Goal: Task Accomplishment & Management: Complete application form

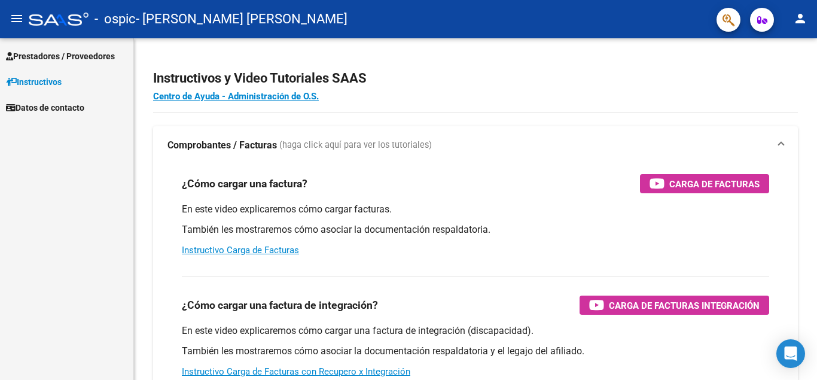
click at [63, 55] on span "Prestadores / Proveedores" at bounding box center [60, 56] width 109 height 13
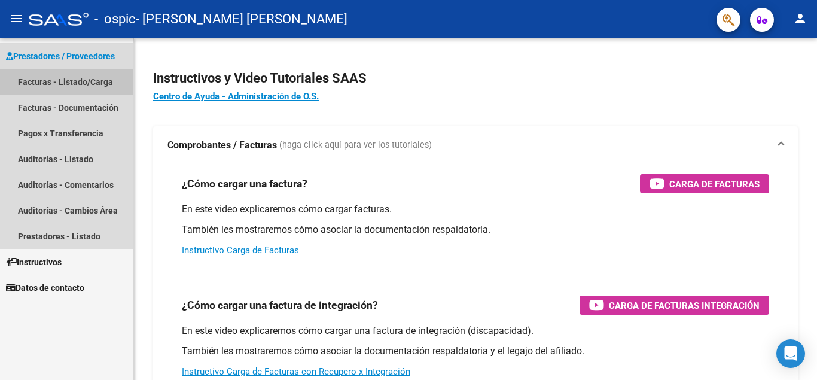
click at [40, 79] on link "Facturas - Listado/Carga" at bounding box center [66, 82] width 133 height 26
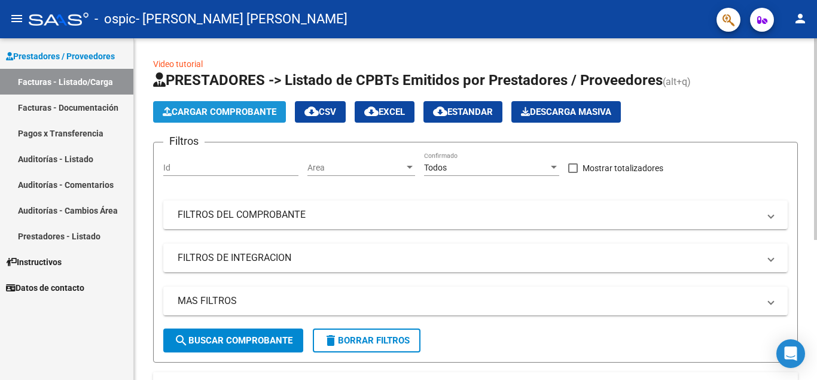
click at [203, 112] on span "Cargar Comprobante" at bounding box center [220, 111] width 114 height 11
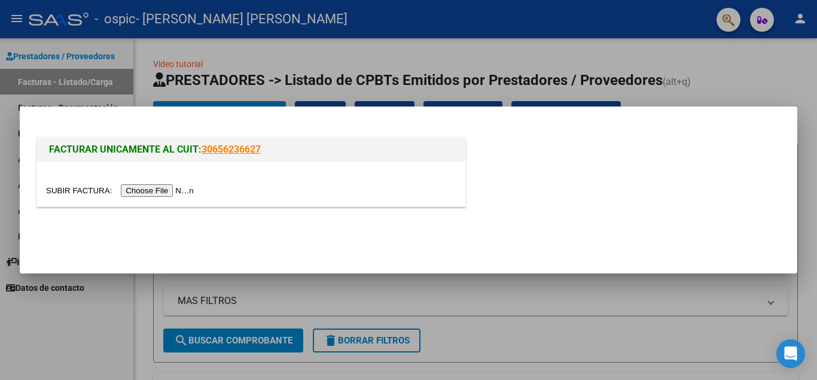
click at [167, 194] on input "file" at bounding box center [121, 190] width 151 height 13
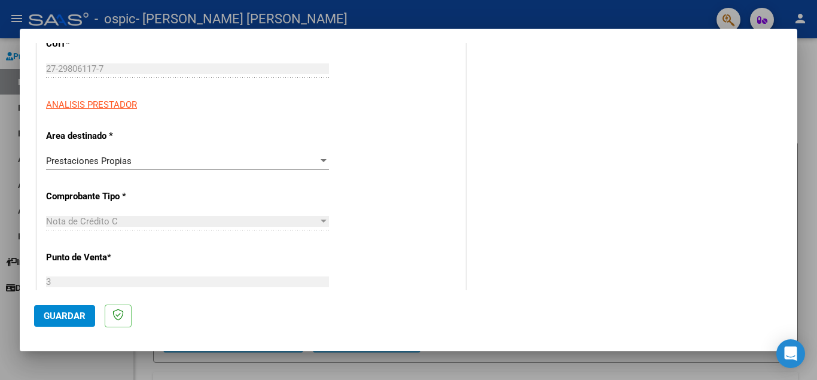
scroll to position [181, 0]
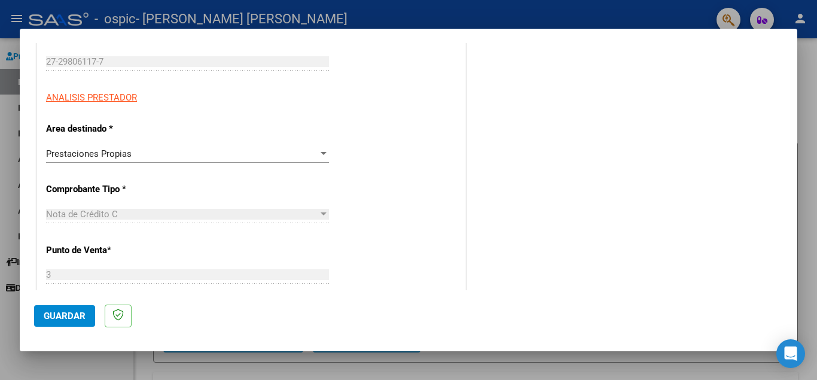
click at [321, 153] on div at bounding box center [324, 153] width 6 height 3
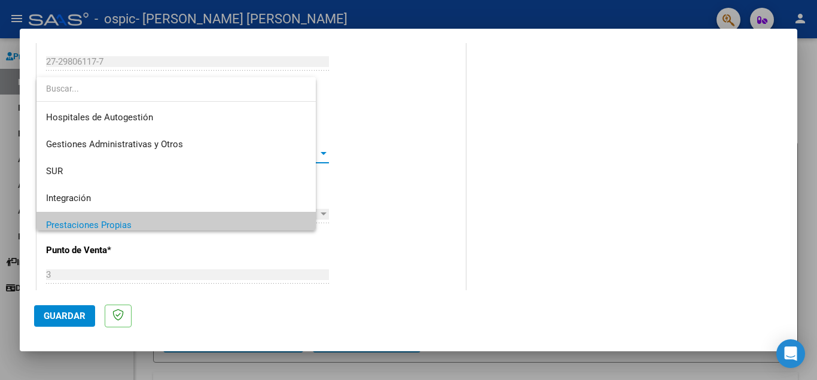
scroll to position [72, 0]
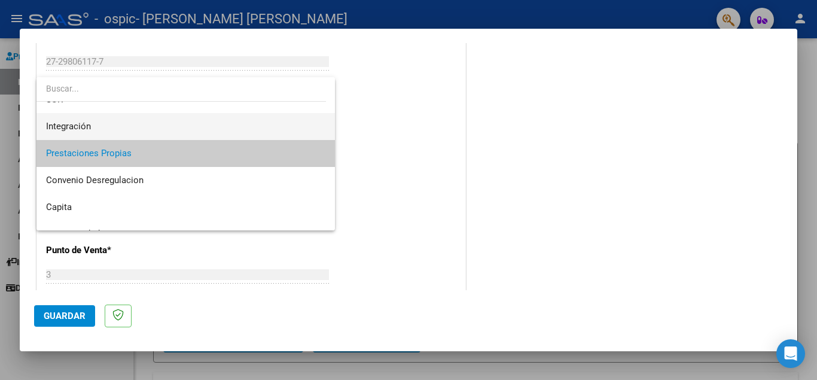
click at [310, 132] on span "Integración" at bounding box center [185, 126] width 279 height 27
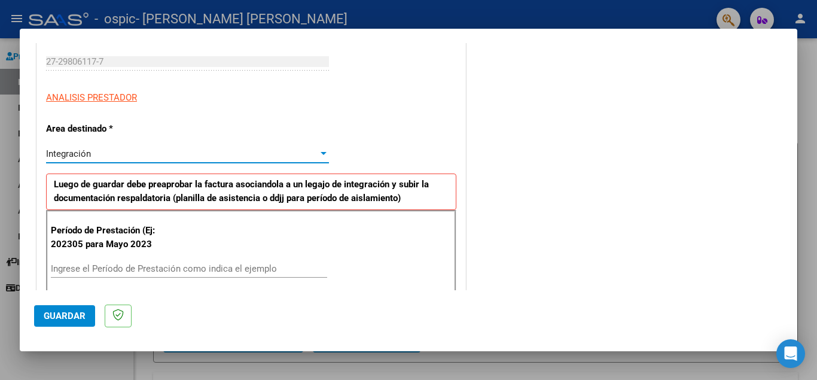
scroll to position [81, 0]
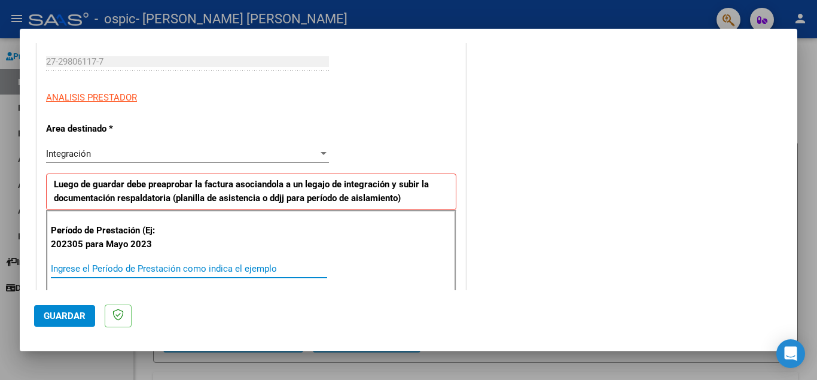
click at [103, 272] on input "Ingrese el Período de Prestación como indica el ejemplo" at bounding box center [189, 268] width 276 height 11
type input "202507"
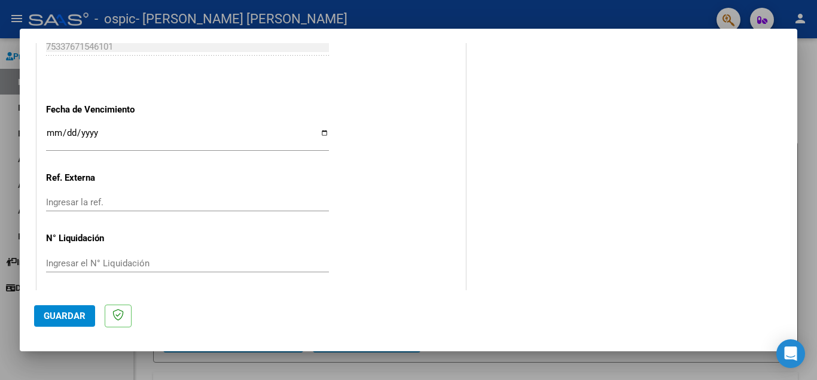
scroll to position [783, 0]
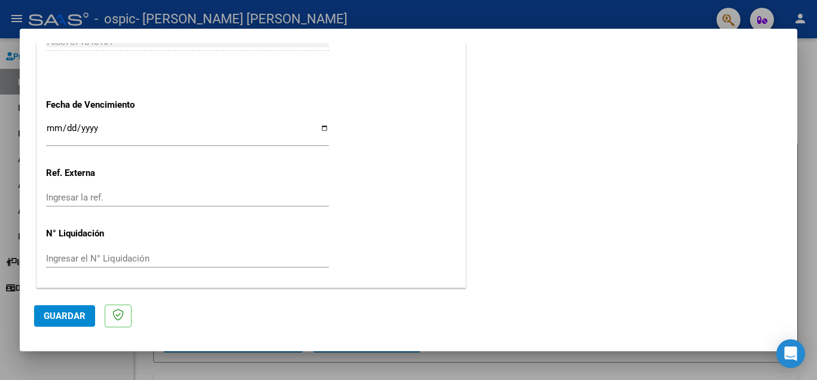
click at [78, 312] on span "Guardar" at bounding box center [65, 315] width 42 height 11
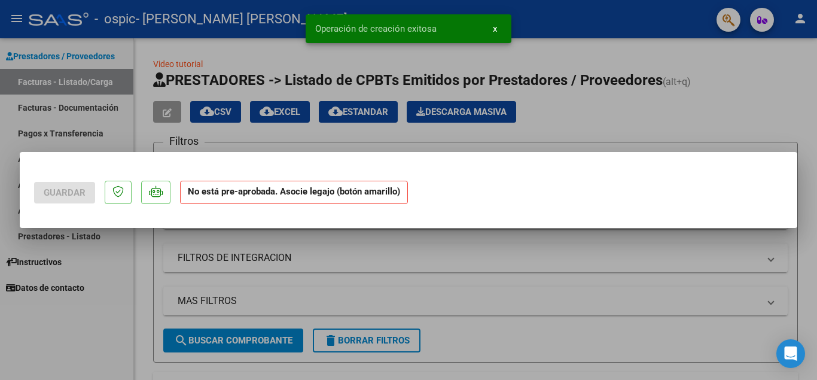
scroll to position [0, 0]
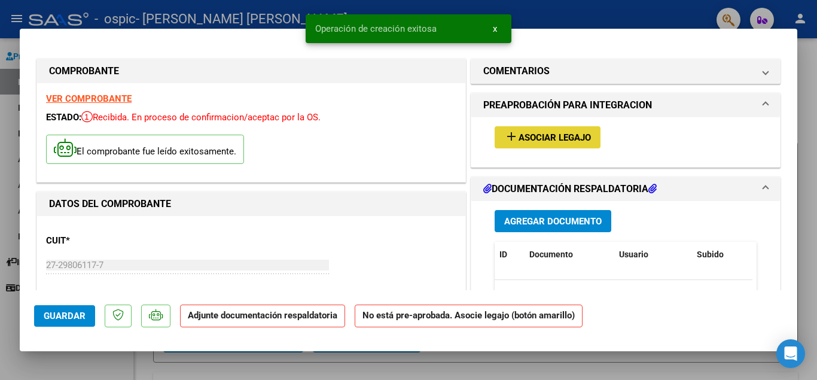
click at [556, 131] on button "add Asociar Legajo" at bounding box center [548, 137] width 106 height 22
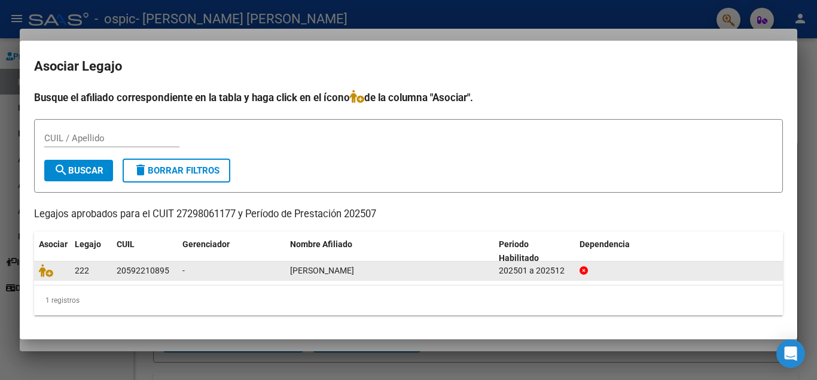
click at [78, 272] on span "222" at bounding box center [82, 271] width 14 height 10
click at [113, 269] on datatable-body-cell "20592210895" at bounding box center [145, 270] width 66 height 19
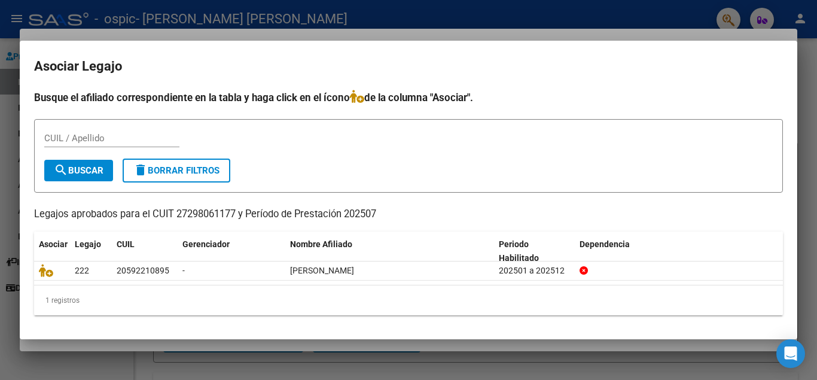
click at [82, 127] on form "CUIL / Apellido search Buscar delete Borrar Filtros" at bounding box center [408, 156] width 749 height 74
click at [82, 135] on input "CUIL / Apellido" at bounding box center [111, 138] width 135 height 11
type input "pena simon"
click at [81, 163] on button "search Buscar" at bounding box center [78, 171] width 69 height 22
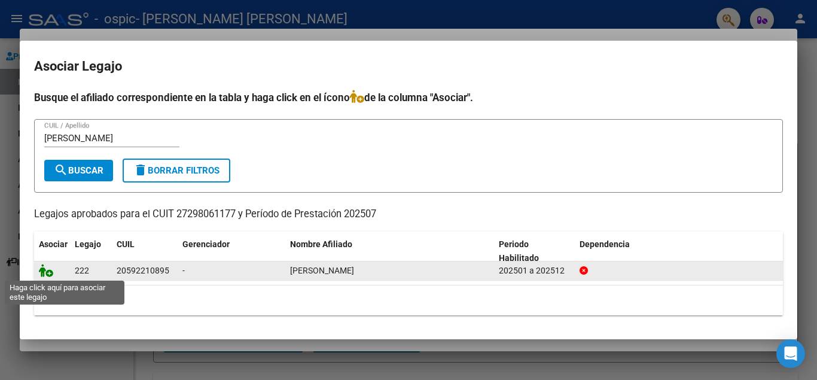
click at [50, 272] on icon at bounding box center [46, 270] width 14 height 13
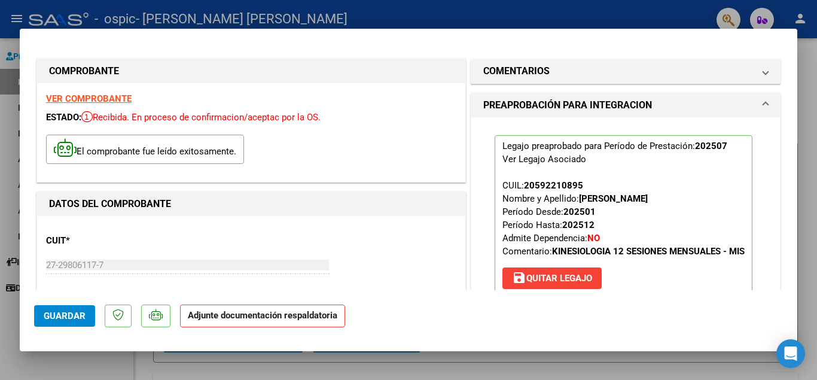
click at [63, 315] on span "Guardar" at bounding box center [65, 315] width 42 height 11
click at [803, 75] on div at bounding box center [408, 190] width 817 height 380
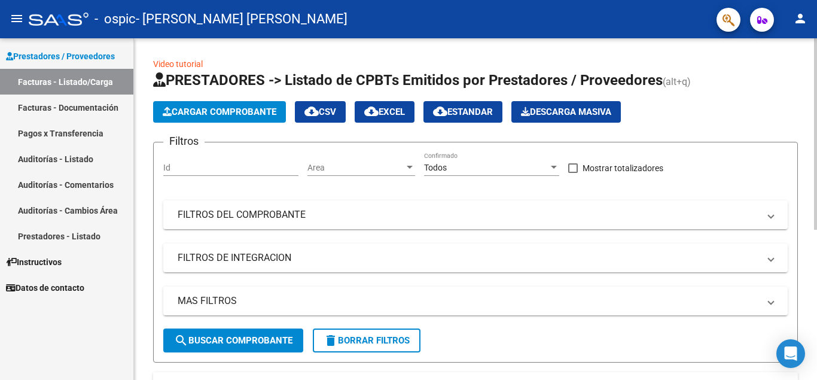
click at [179, 110] on span "Cargar Comprobante" at bounding box center [220, 111] width 114 height 11
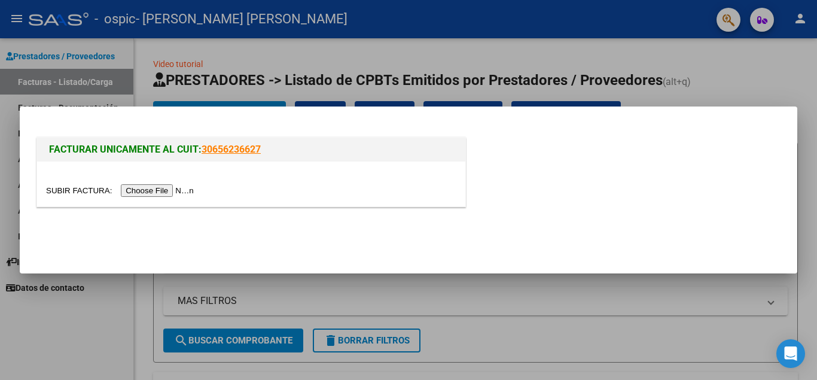
click at [153, 187] on input "file" at bounding box center [121, 190] width 151 height 13
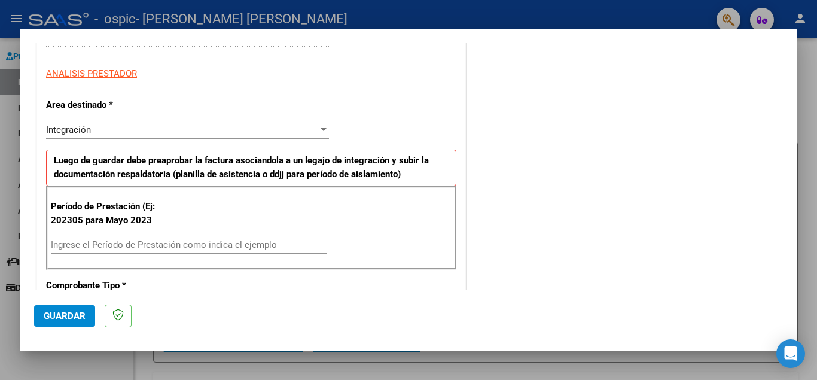
scroll to position [234, 0]
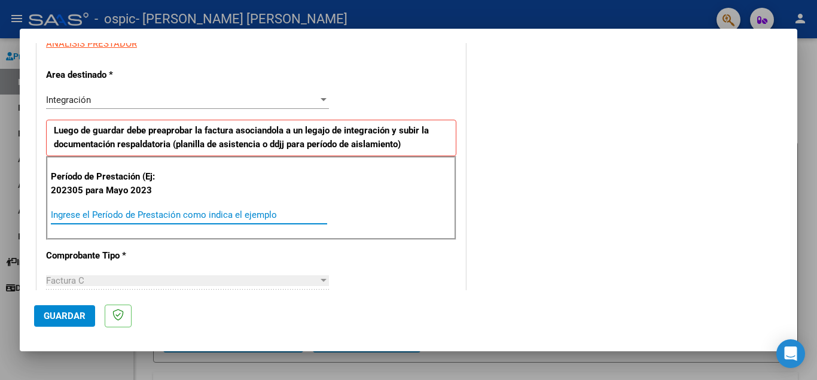
click at [101, 217] on input "Ingrese el Período de Prestación como indica el ejemplo" at bounding box center [189, 214] width 276 height 11
type input "202507"
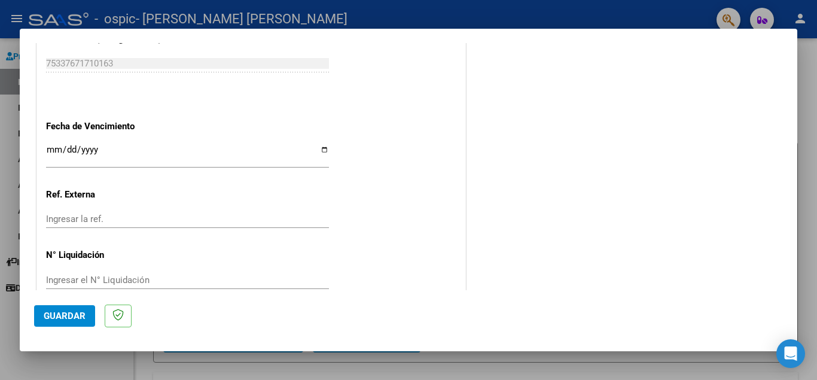
scroll to position [783, 0]
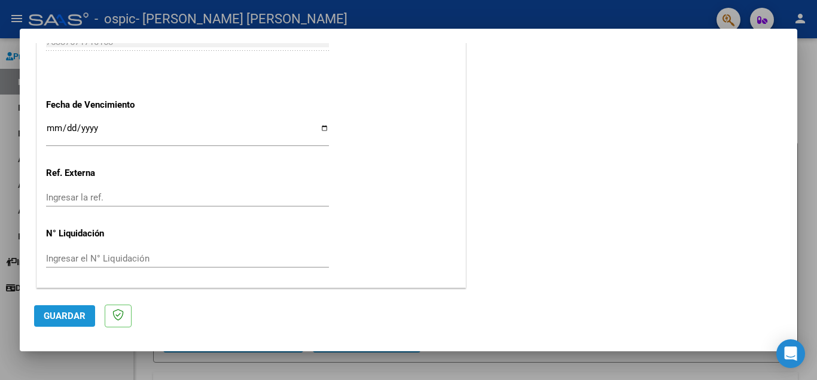
click at [78, 312] on span "Guardar" at bounding box center [65, 315] width 42 height 11
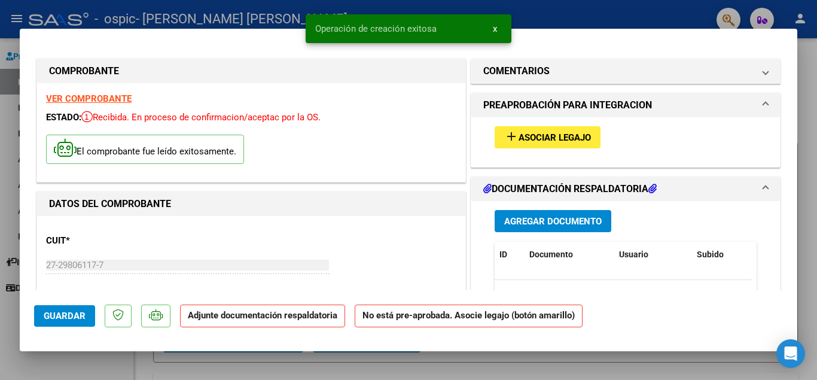
click at [523, 138] on span "Asociar Legajo" at bounding box center [555, 137] width 72 height 11
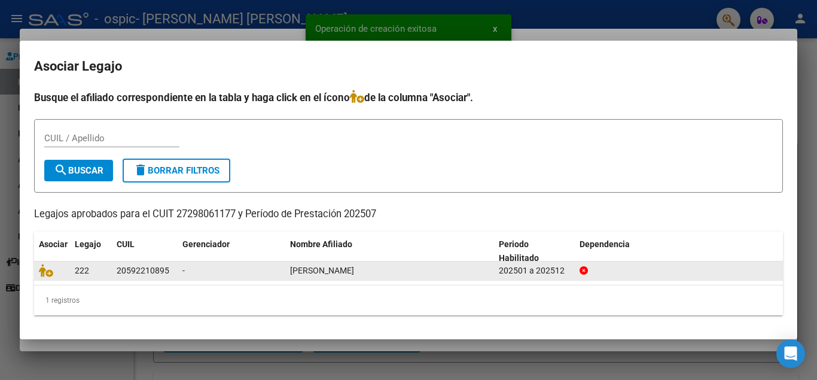
click at [53, 264] on div at bounding box center [52, 271] width 26 height 14
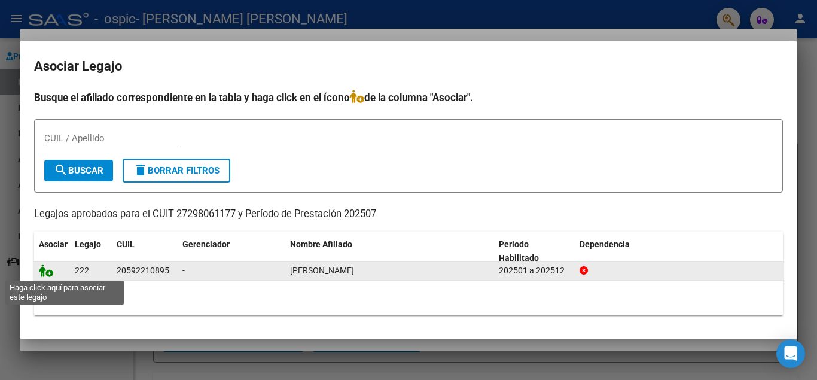
click at [48, 269] on icon at bounding box center [46, 270] width 14 height 13
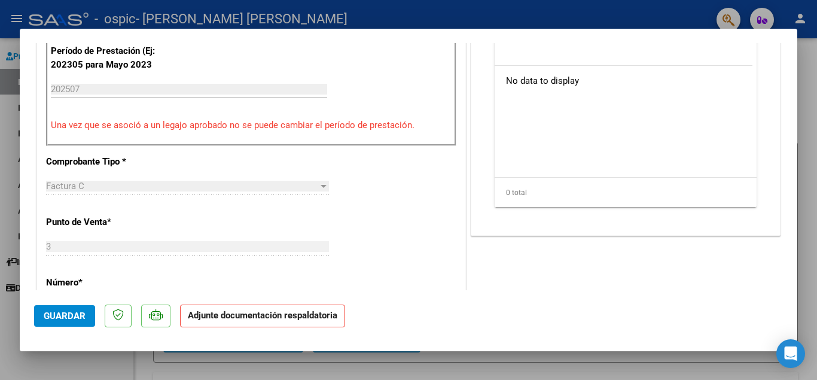
scroll to position [622, 0]
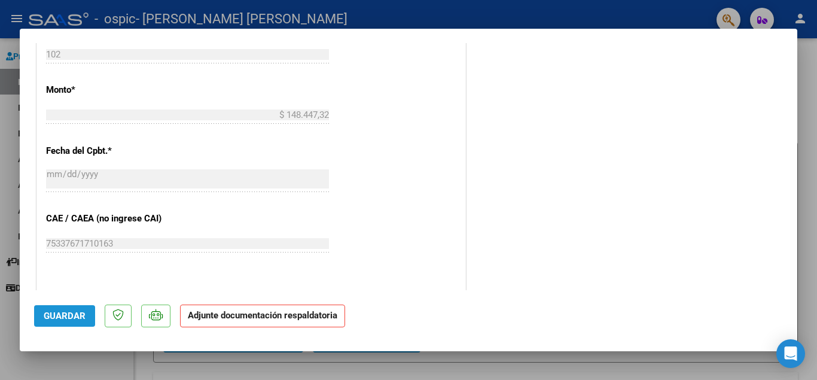
click at [66, 313] on span "Guardar" at bounding box center [65, 315] width 42 height 11
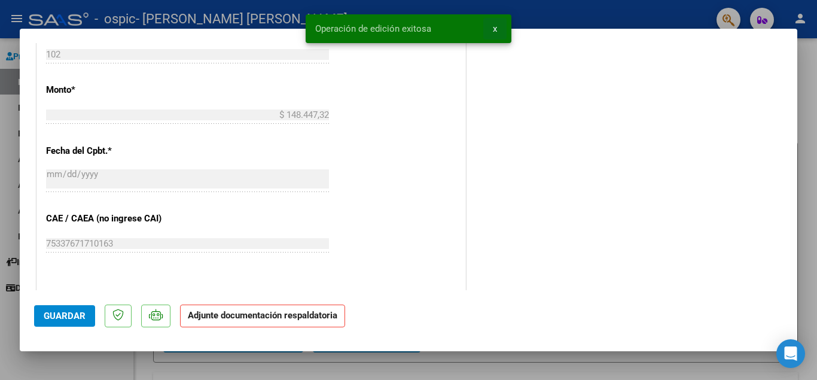
click at [498, 32] on button "x" at bounding box center [494, 29] width 23 height 22
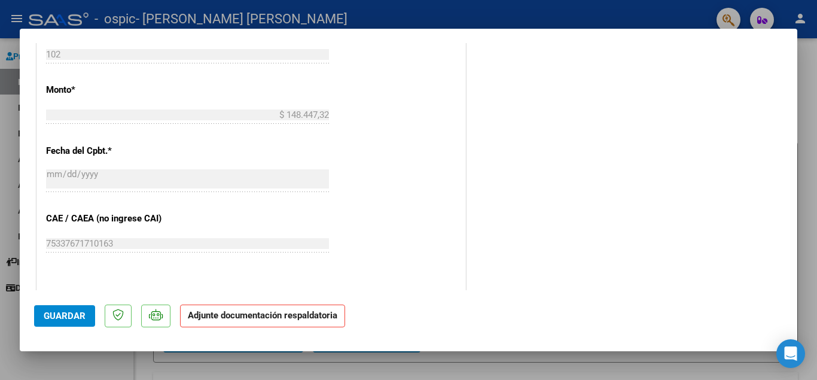
click at [504, 10] on div at bounding box center [408, 190] width 817 height 380
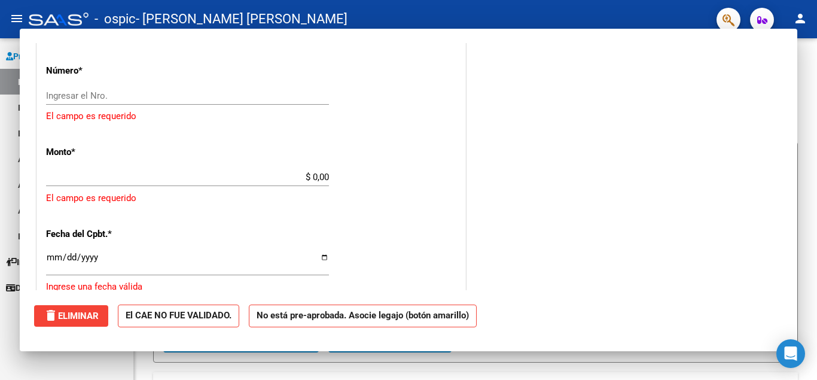
scroll to position [0, 0]
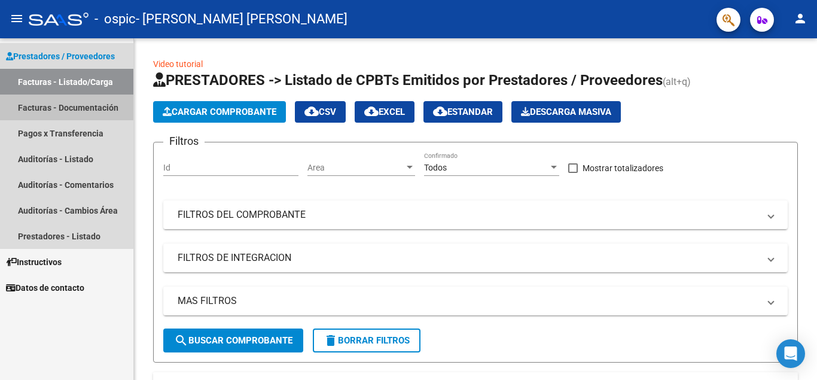
click at [60, 103] on link "Facturas - Documentación" at bounding box center [66, 108] width 133 height 26
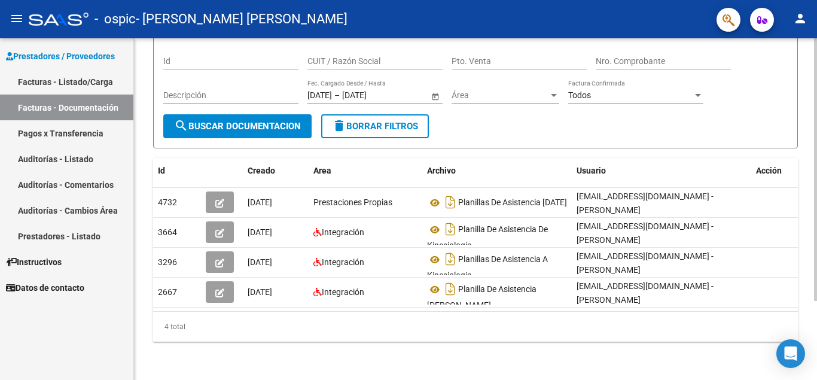
scroll to position [103, 0]
click at [816, 349] on div at bounding box center [815, 248] width 3 height 263
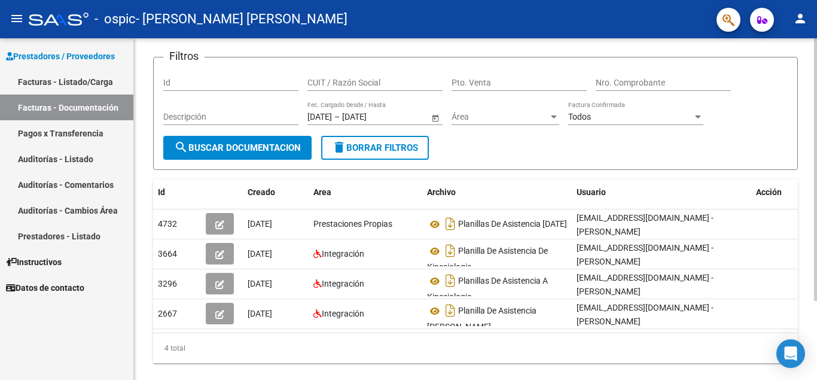
scroll to position [0, 0]
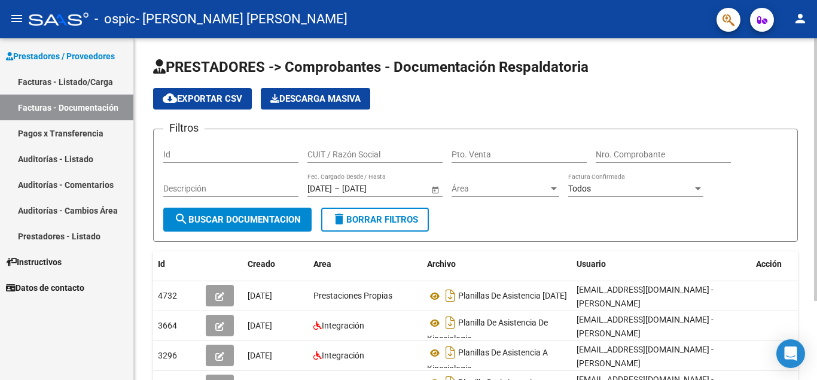
click at [816, 0] on html "menu - ospic - RAMOS RUDDAT NATALIA VERONICA person Prestadores / Proveedores F…" at bounding box center [408, 190] width 817 height 380
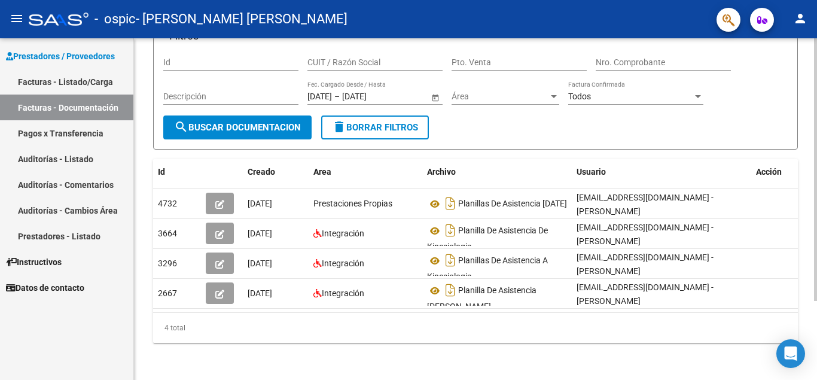
click at [816, 350] on div at bounding box center [815, 247] width 3 height 263
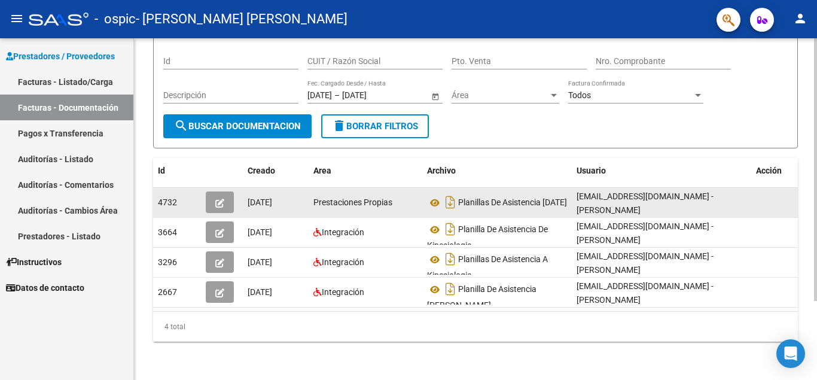
click at [224, 209] on button "button" at bounding box center [220, 202] width 28 height 22
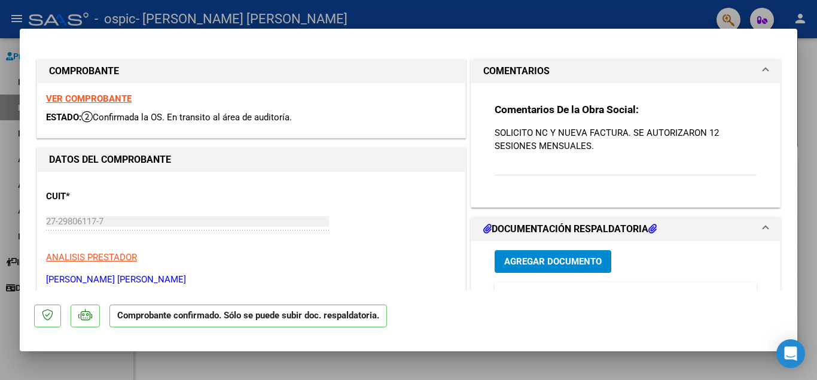
click at [812, 67] on div at bounding box center [408, 190] width 817 height 380
type input "$ 0,00"
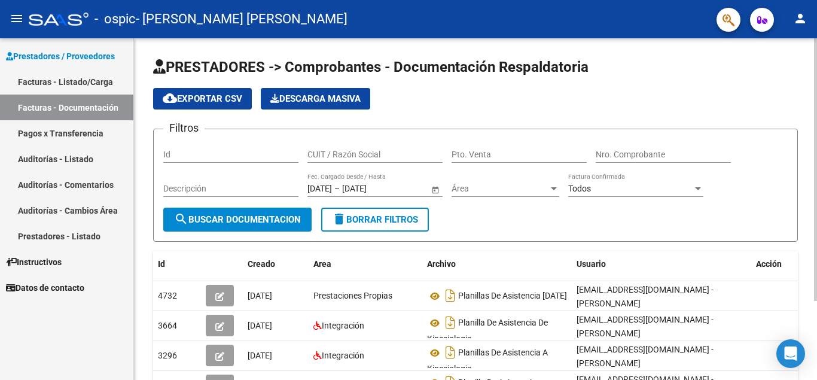
click at [816, 62] on div at bounding box center [815, 209] width 3 height 342
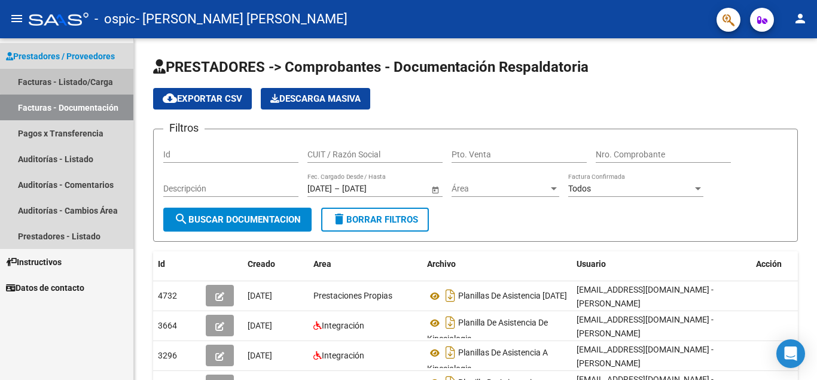
click at [71, 80] on link "Facturas - Listado/Carga" at bounding box center [66, 82] width 133 height 26
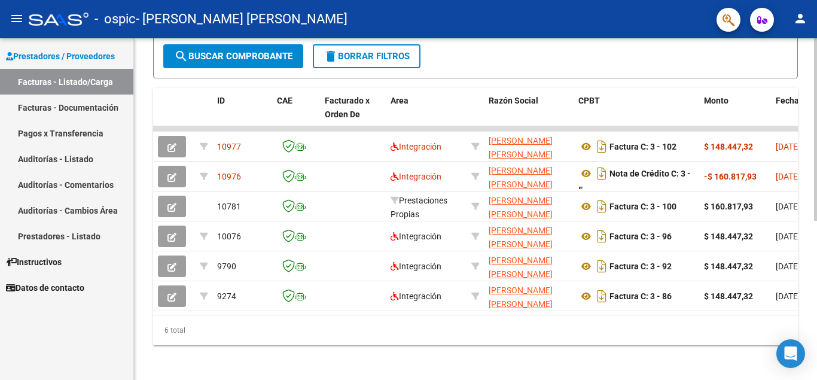
scroll to position [297, 0]
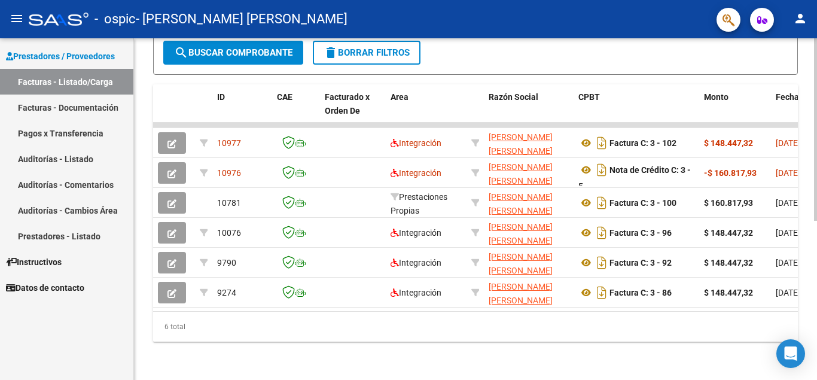
click at [816, 252] on div at bounding box center [815, 288] width 3 height 182
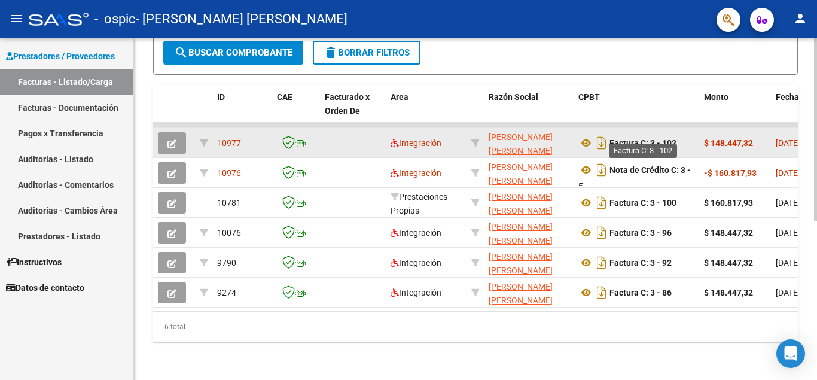
click at [659, 138] on strong "Factura C: 3 - 102" at bounding box center [642, 143] width 67 height 10
click at [175, 139] on icon "button" at bounding box center [171, 143] width 9 height 9
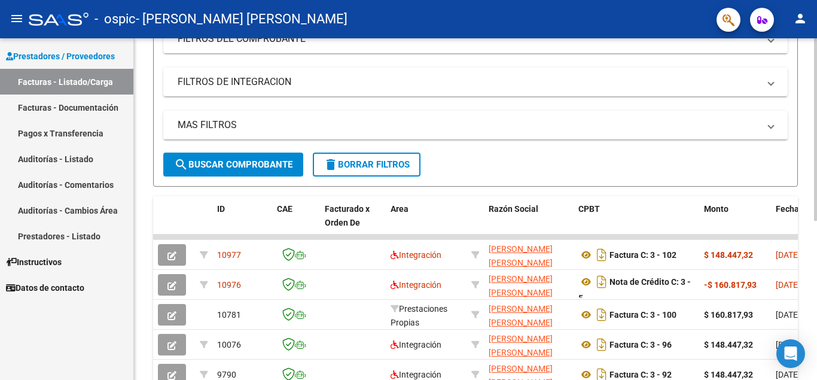
click at [816, 221] on div at bounding box center [815, 226] width 3 height 182
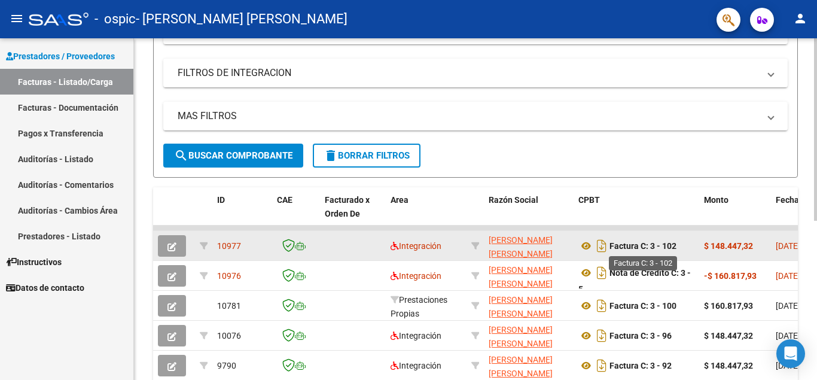
click at [660, 242] on strong "Factura C: 3 - 102" at bounding box center [642, 246] width 67 height 10
click at [175, 244] on icon "button" at bounding box center [171, 246] width 9 height 9
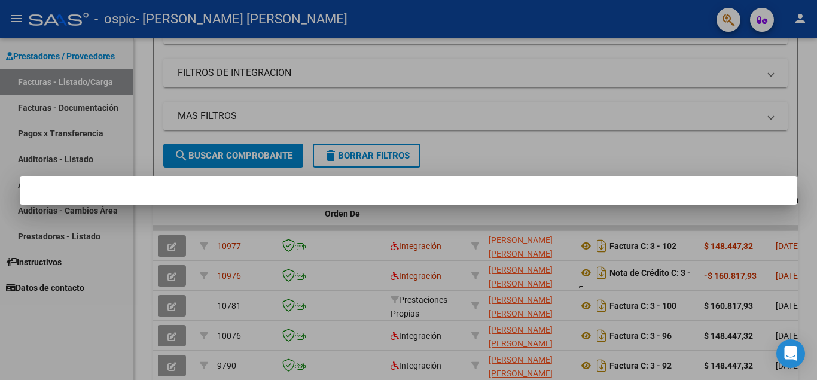
click at [172, 245] on div at bounding box center [408, 190] width 817 height 380
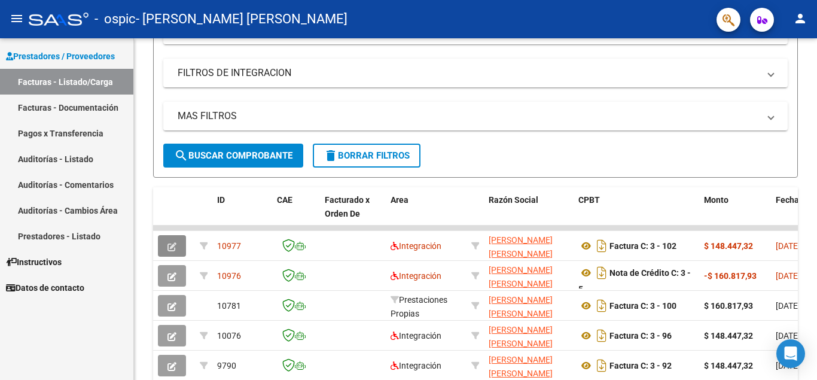
click at [172, 245] on icon "button" at bounding box center [171, 246] width 9 height 9
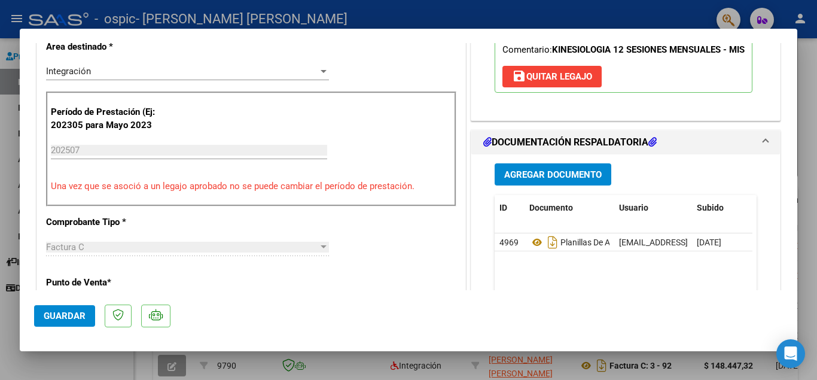
scroll to position [300, 0]
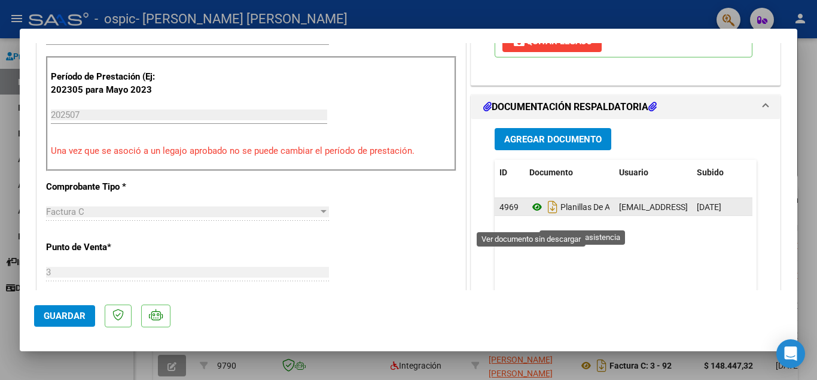
click at [535, 214] on icon at bounding box center [537, 207] width 16 height 14
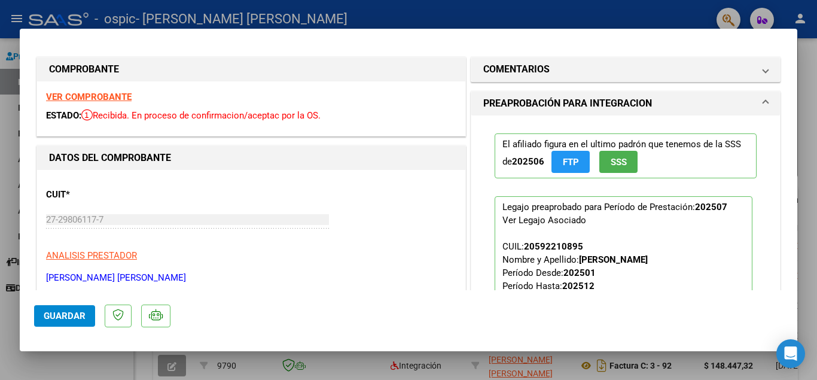
scroll to position [0, 0]
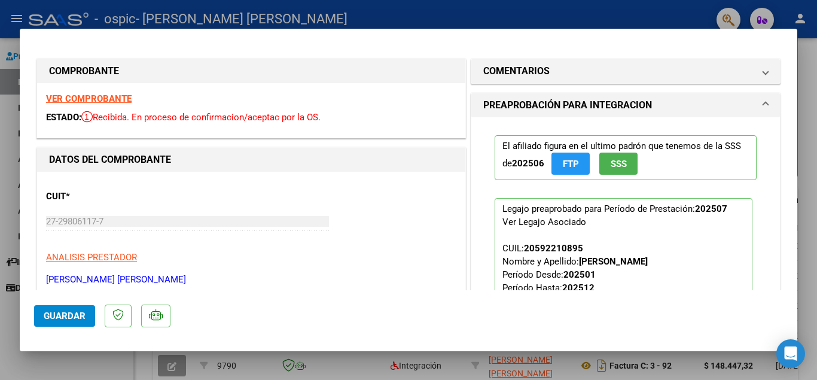
click at [542, 17] on div at bounding box center [408, 190] width 817 height 380
